Goal: Find specific page/section: Find specific page/section

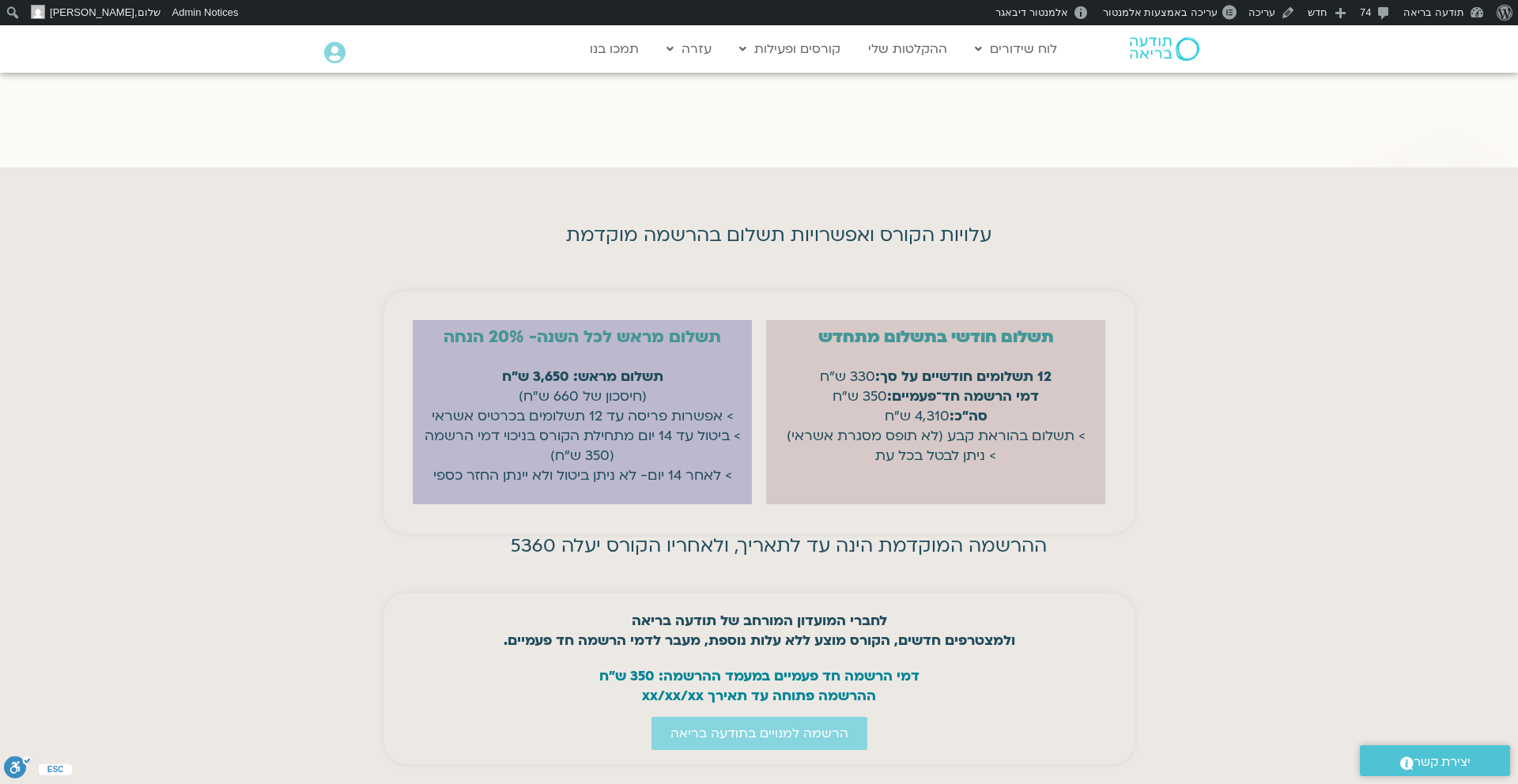
scroll to position [6349, 0]
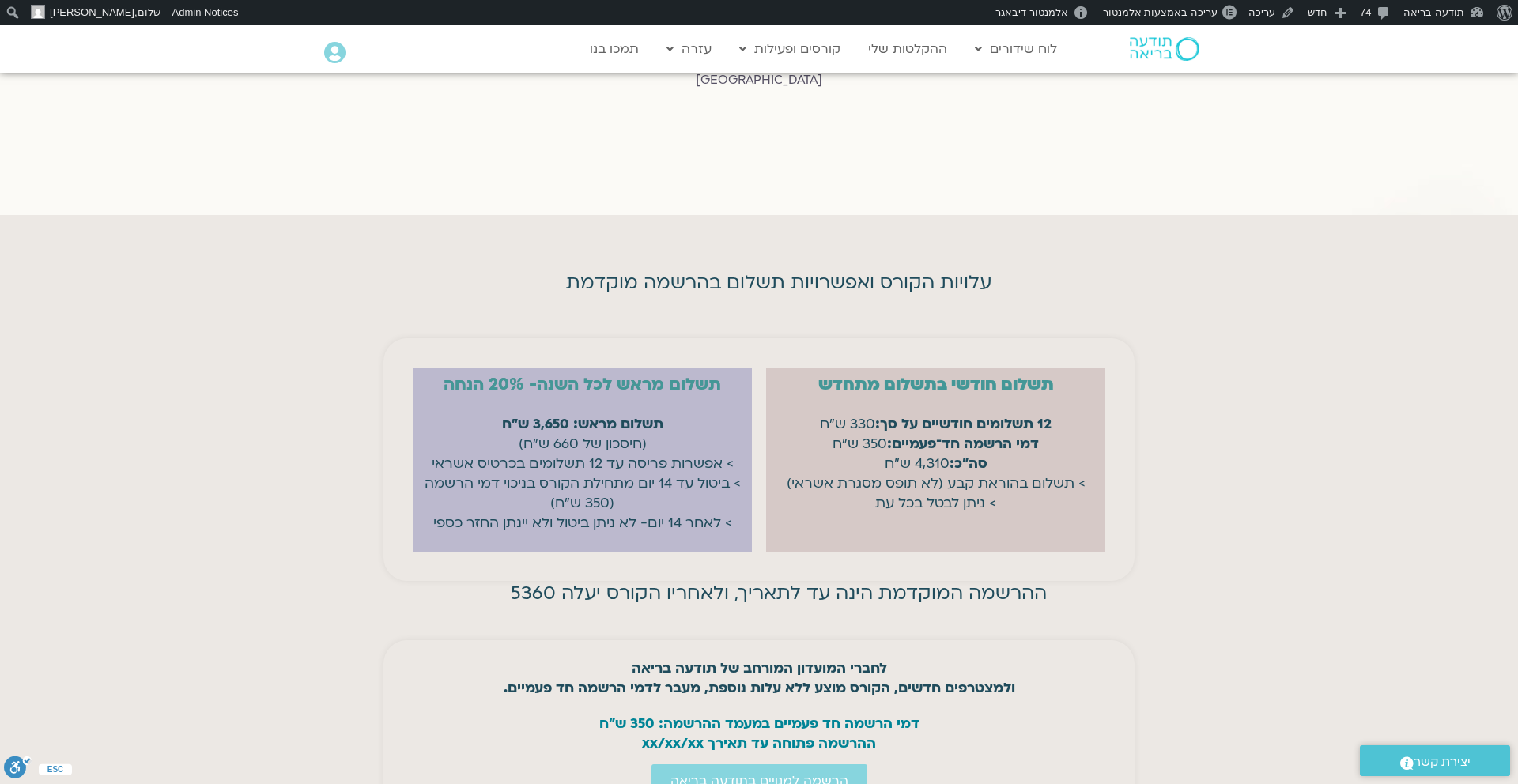
click at [553, 415] on strong "תשלום מראש: 3,650 ש"ח" at bounding box center [582, 424] width 161 height 18
copy strong "תשלום מראש: 3,650 ש"ח"
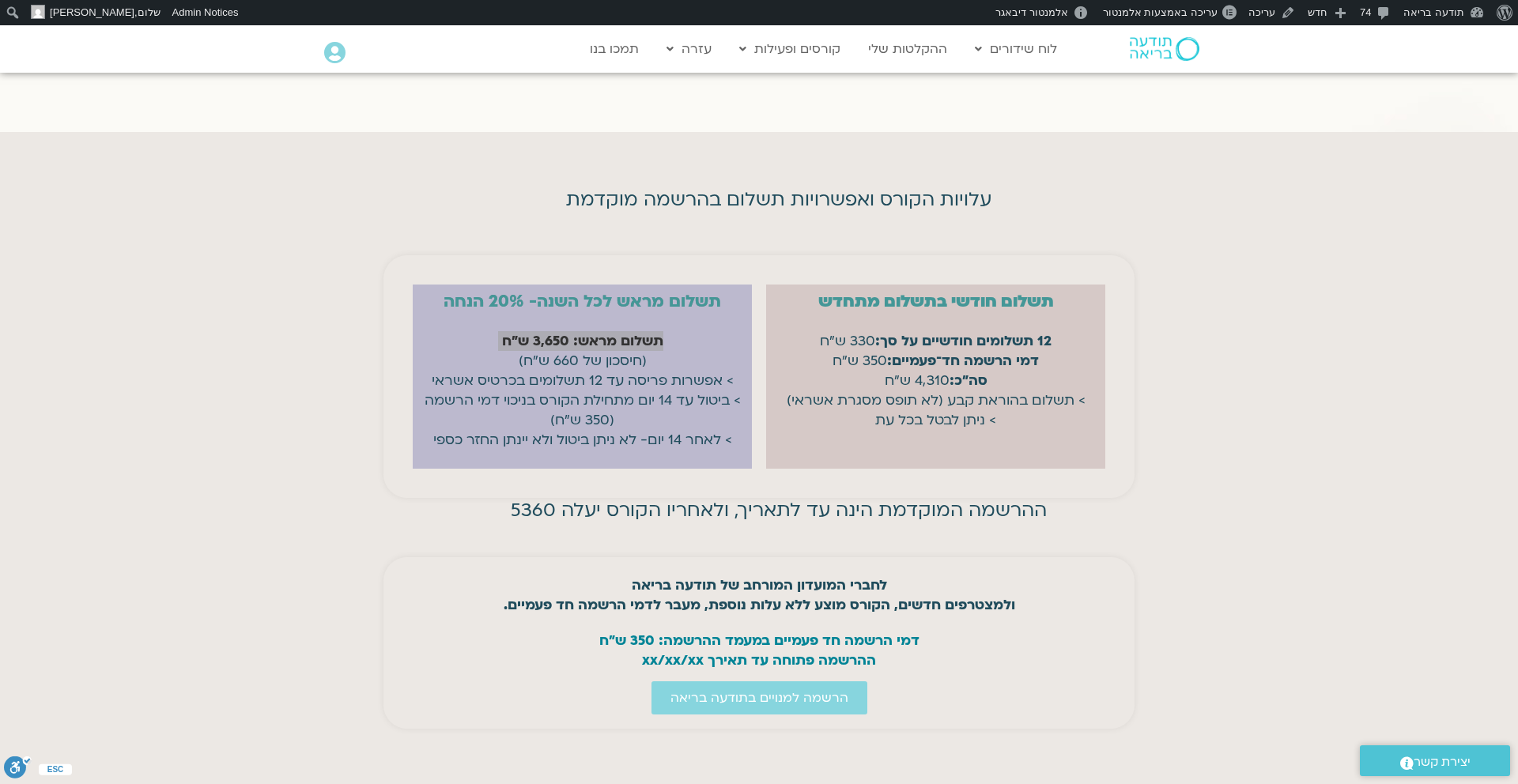
scroll to position [6427, 0]
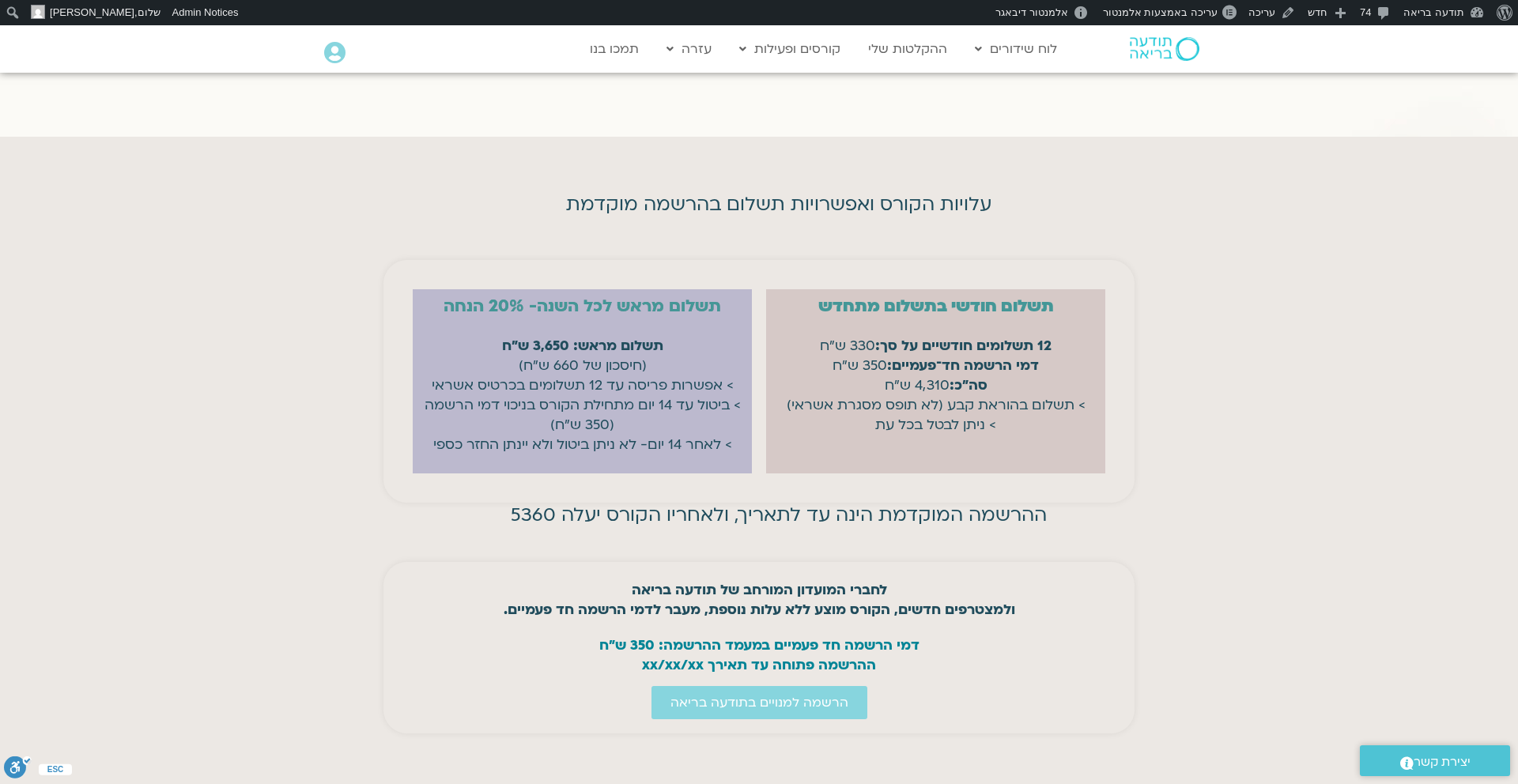
click at [1062, 561] on div "לחברי המועדון המורחב של תודעה בריאה ולמצטרפים חדשים, הקורס מוצע ללא עלות נוספת,…" at bounding box center [759, 647] width 751 height 172
click at [1202, 14] on span "עריכה באמצעות אלמנטור" at bounding box center [1160, 12] width 115 height 12
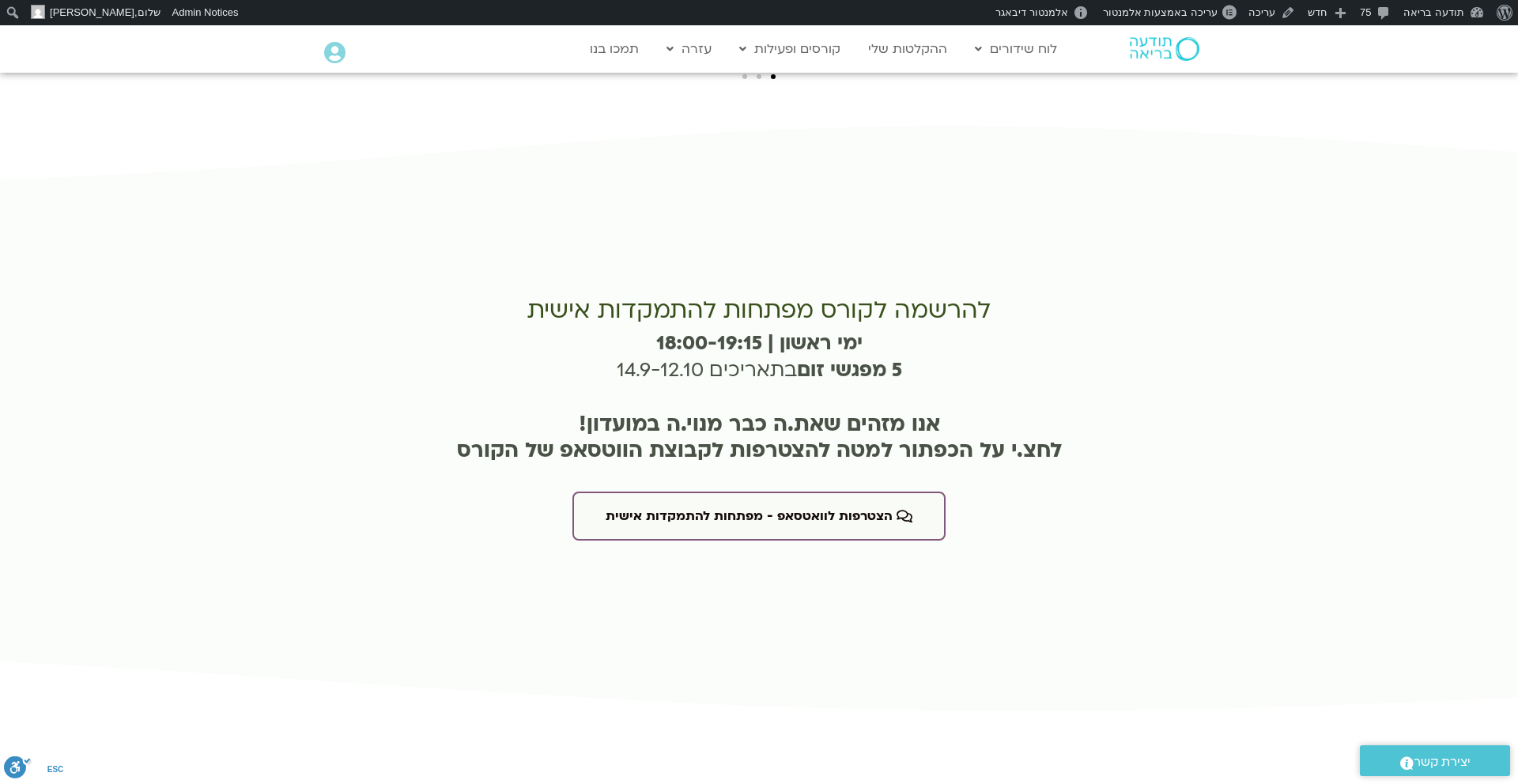
scroll to position [3676, 0]
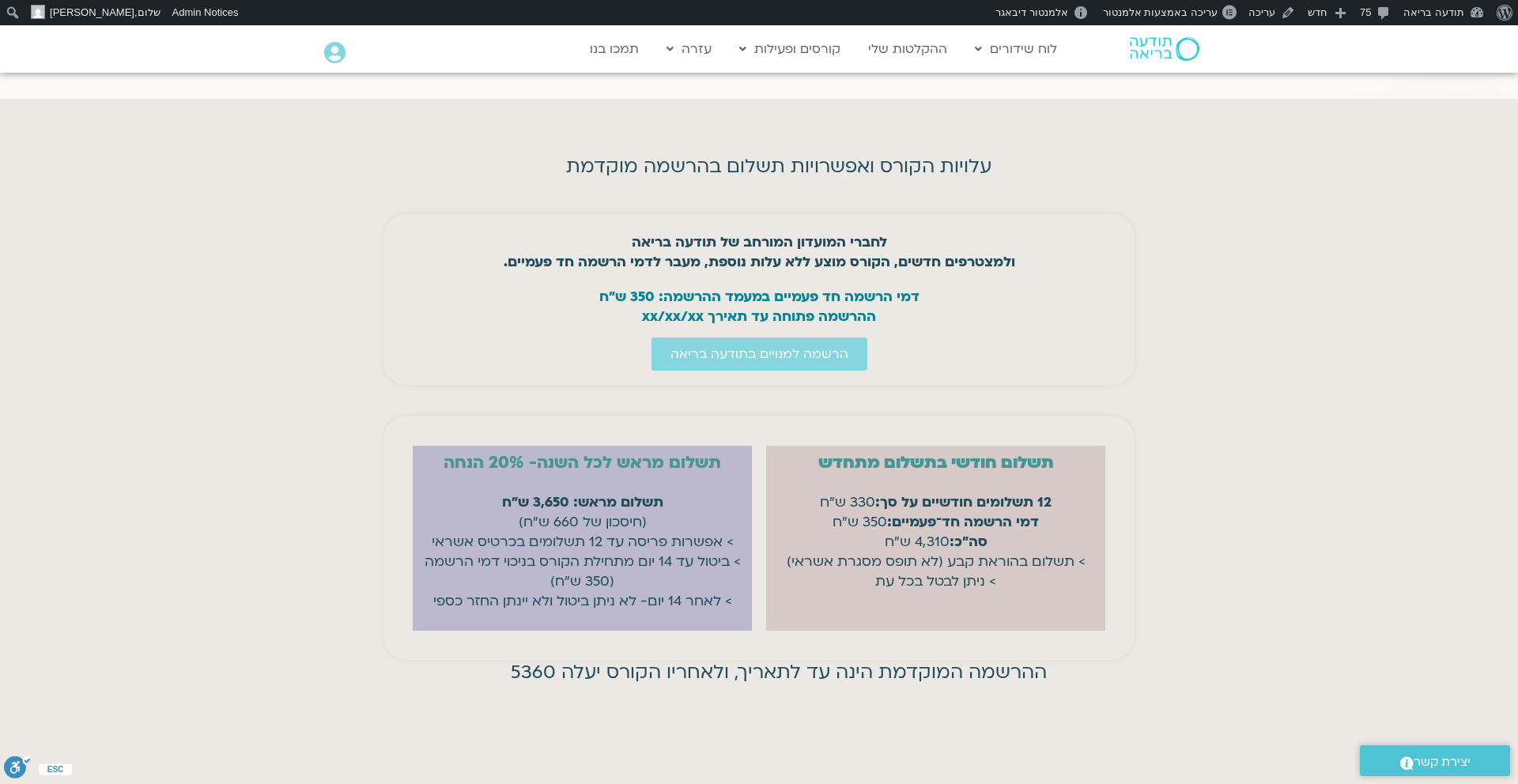
scroll to position [6468, 0]
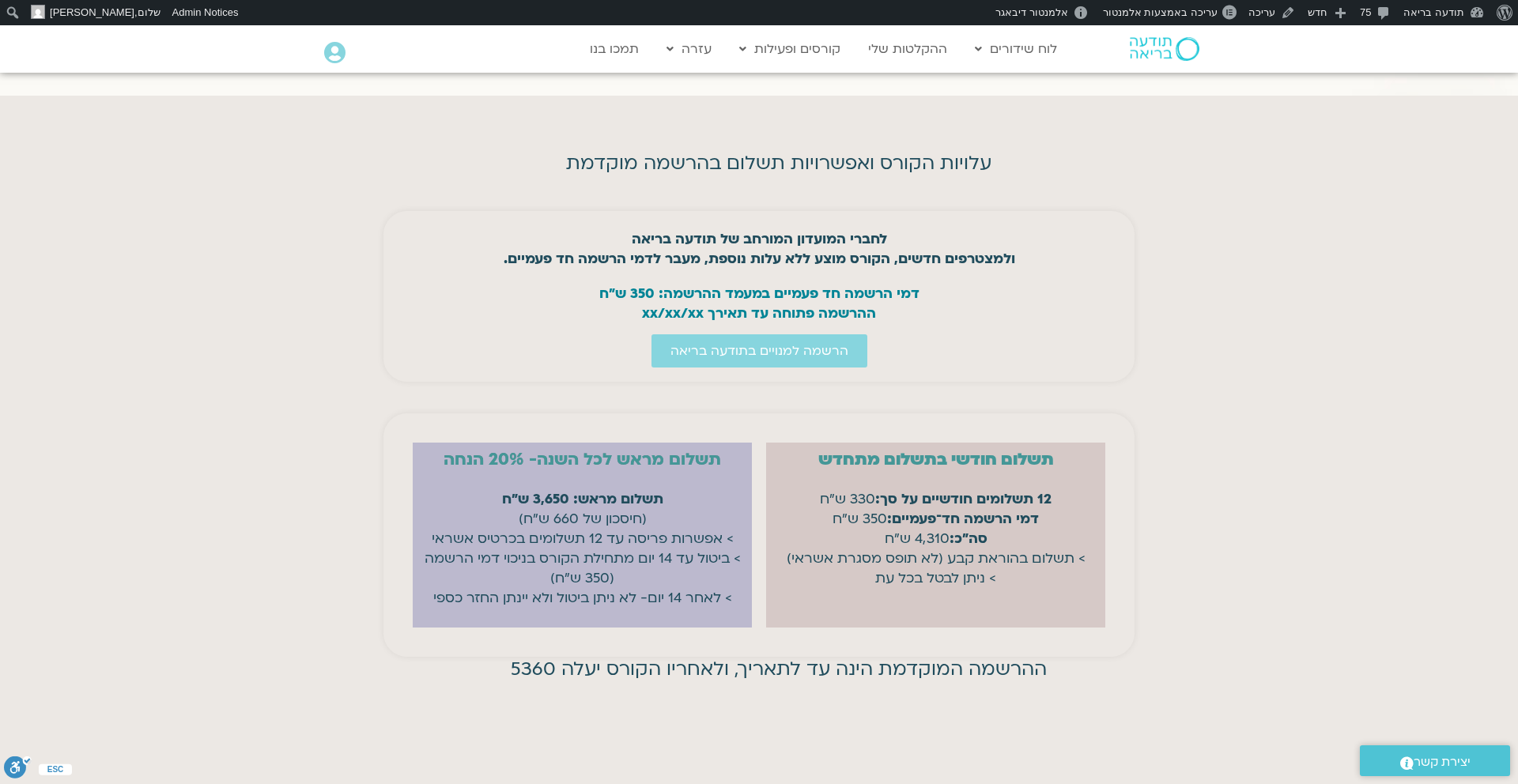
click at [498, 451] on h2 "תשלום מראש לכל השנה- 20% הנחה" at bounding box center [583, 460] width 324 height 19
click at [1163, 10] on span "עריכה באמצעות אלמנטור" at bounding box center [1160, 12] width 115 height 12
